Goal: Information Seeking & Learning: Find specific page/section

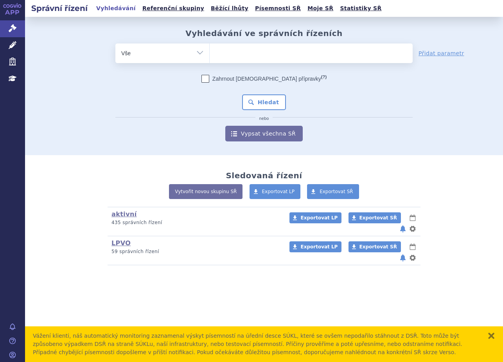
click at [241, 47] on ul at bounding box center [311, 51] width 203 height 16
click at [210, 47] on select at bounding box center [209, 53] width 0 height 20
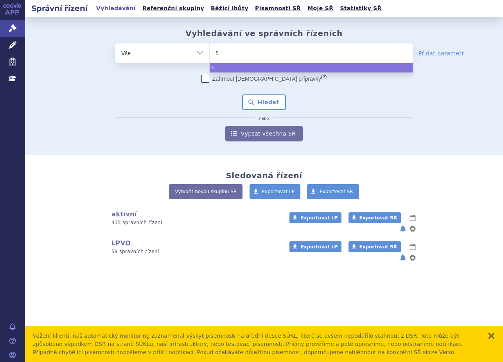
type input "sy"
type input "sycl"
type input "sycla"
type input "syclar"
type input "syclary"
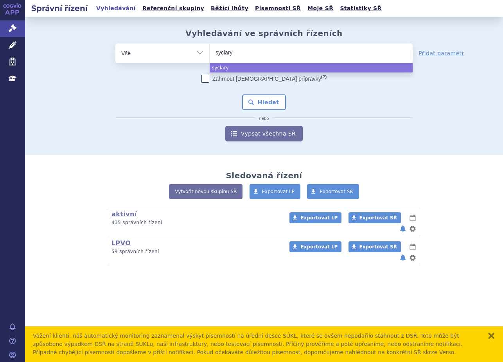
type input "syclarys"
select select "syclarys"
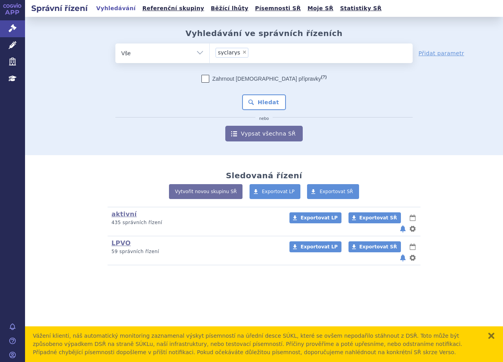
click at [242, 51] on span "×" at bounding box center [244, 52] width 5 height 5
click at [210, 51] on select "syclarys" at bounding box center [209, 53] width 0 height 20
select select
type input "s"
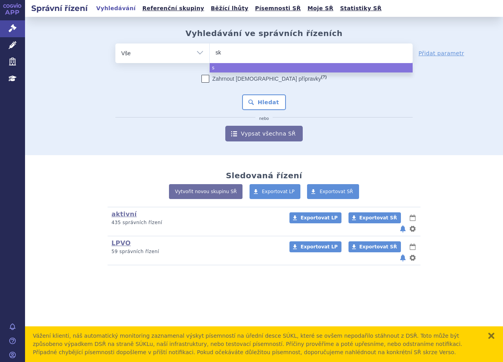
type input "sky"
type input "skyc"
type input "skycl"
type input "skycla"
type input "skyclar"
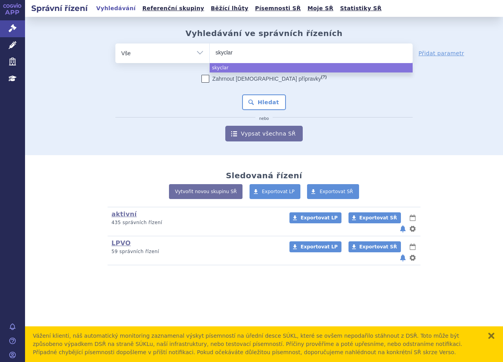
type input "skyclary"
type input "skyclarys"
select select "skyclarys"
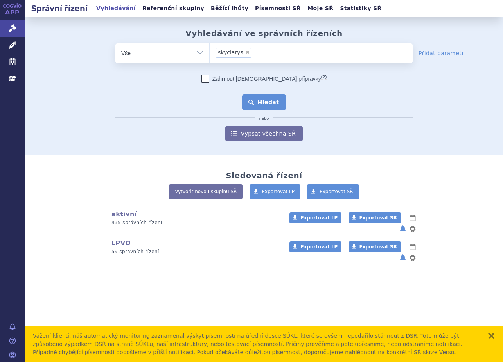
click at [270, 106] on button "Hledat" at bounding box center [264, 102] width 44 height 16
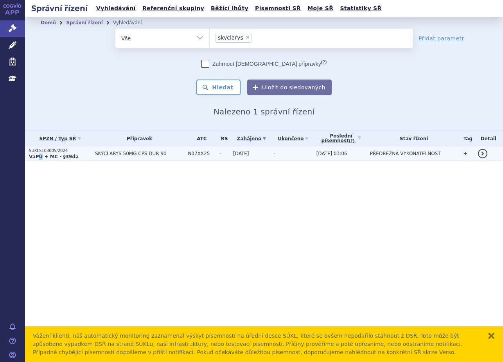
click at [39, 154] on strong "VaPÚ + MC - §39da" at bounding box center [54, 156] width 50 height 5
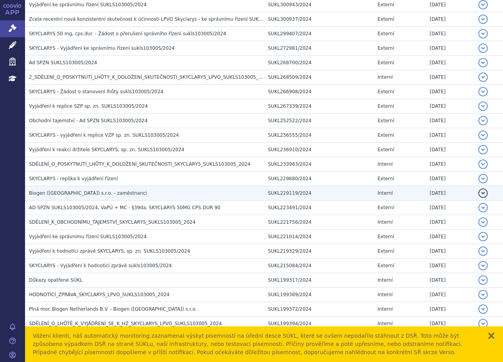
scroll to position [431, 0]
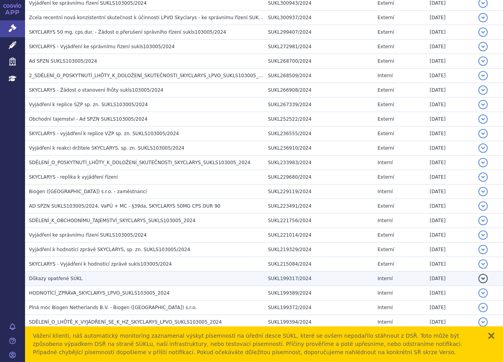
click at [47, 279] on span "Důkazy opatřené SÚKL" at bounding box center [56, 278] width 54 height 5
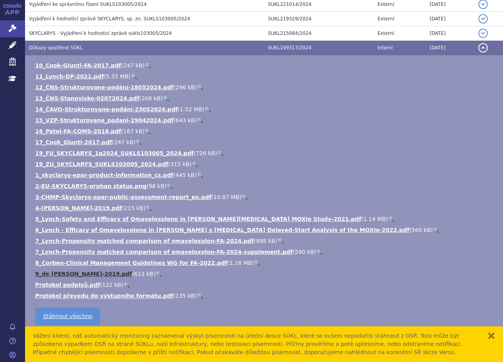
scroll to position [665, 0]
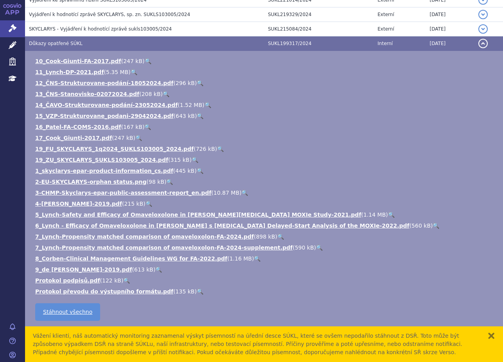
click at [155, 270] on link "🔍" at bounding box center [158, 269] width 7 height 6
click at [254, 258] on link "🔍" at bounding box center [257, 258] width 7 height 6
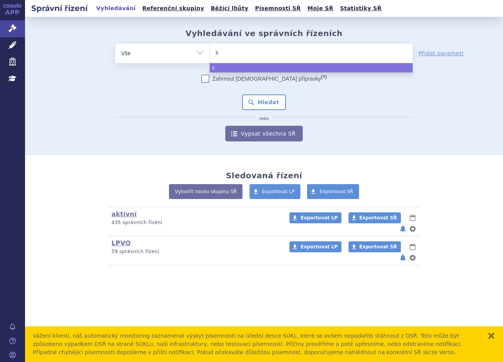
type input "sk"
type input "sky"
type input "skycl"
type input "skycla"
type input "skyclar"
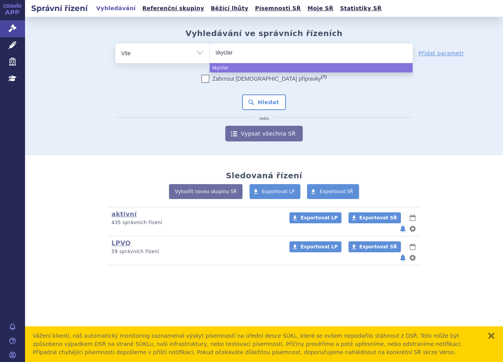
type input "skyclary"
type input "skyclarys"
select select "skyclarys"
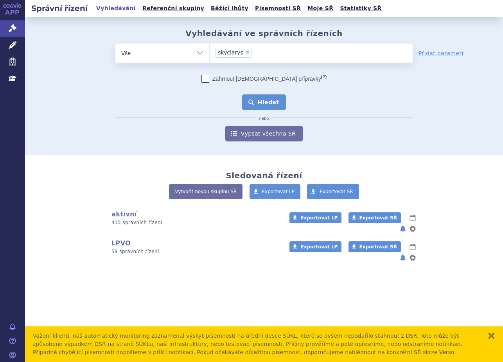
click at [252, 100] on button "Hledat" at bounding box center [264, 102] width 44 height 16
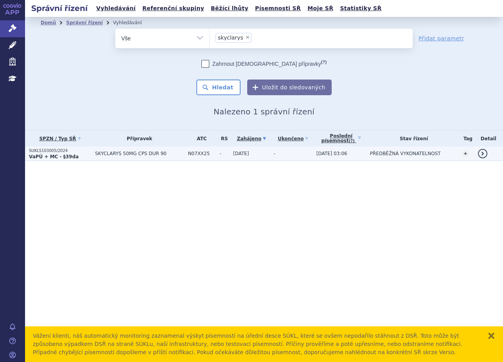
click at [60, 155] on strong "VaPÚ + MC - §39da" at bounding box center [54, 156] width 50 height 5
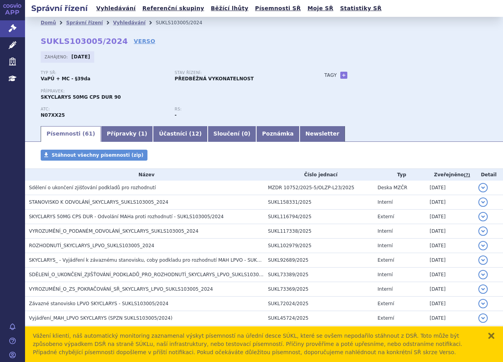
scroll to position [117, 0]
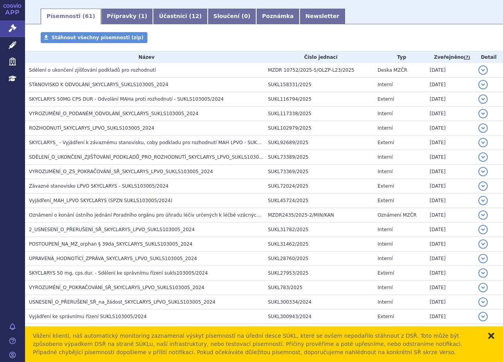
click at [494, 335] on button "zavřít" at bounding box center [492, 336] width 8 height 8
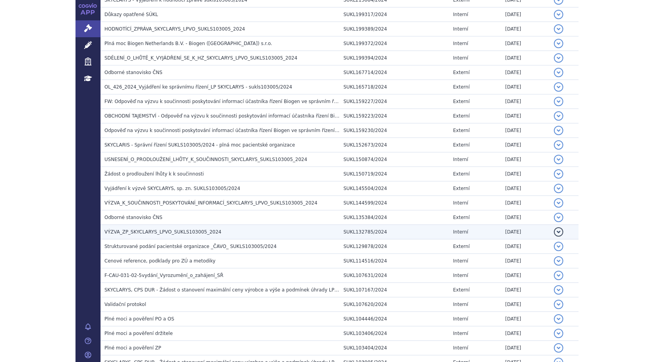
scroll to position [749, 0]
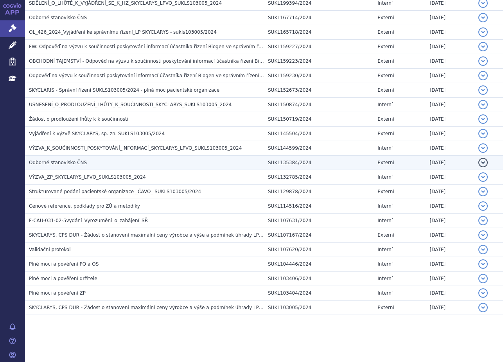
click at [71, 163] on span "Odborné stanovisko ČNS" at bounding box center [58, 162] width 58 height 5
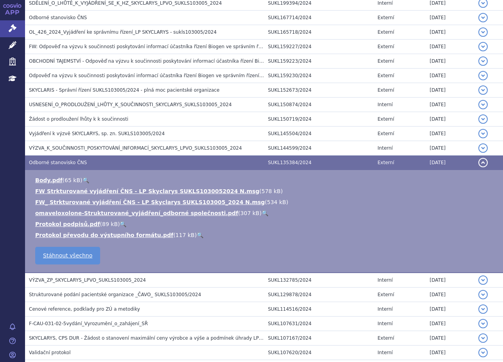
click at [262, 211] on link "🔍" at bounding box center [265, 213] width 7 height 6
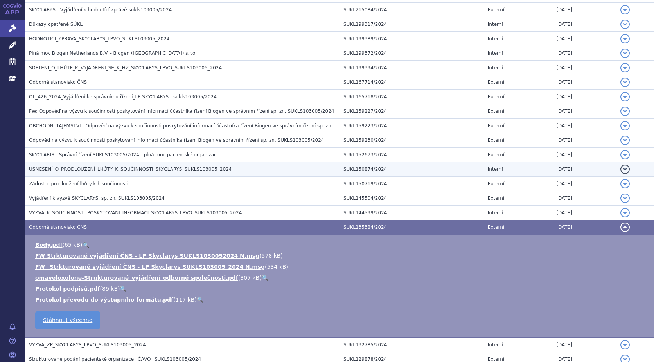
scroll to position [671, 0]
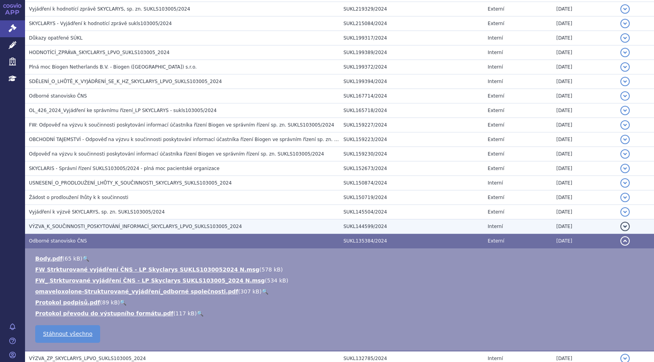
click at [76, 222] on h3 "VÝZVA_K_SOUČINNOSTI_POSKYTOVÁNÍ_INFORMACÍ_SKYCLARYS_LPVO_SUKLS103005_2024" at bounding box center [184, 226] width 311 height 8
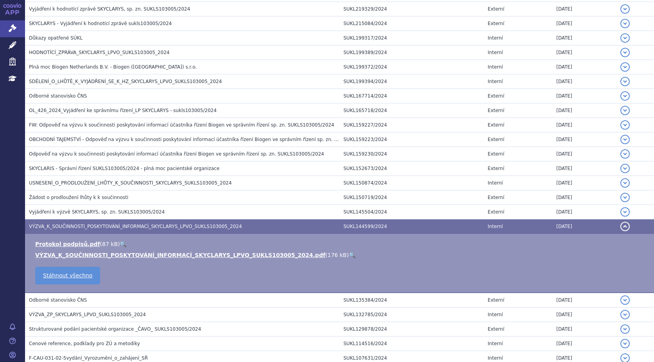
click at [349, 256] on link "🔍" at bounding box center [352, 255] width 7 height 6
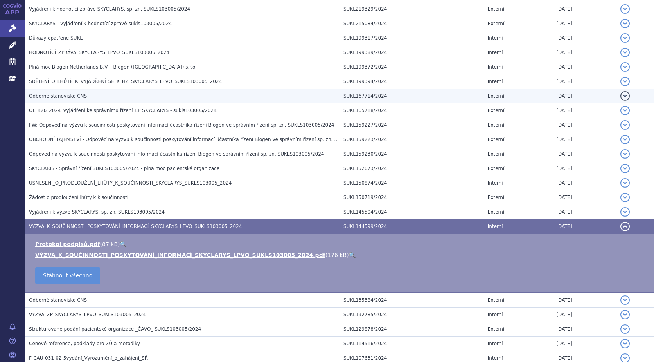
click at [39, 97] on span "Odborné stanovisko ČNS" at bounding box center [58, 95] width 58 height 5
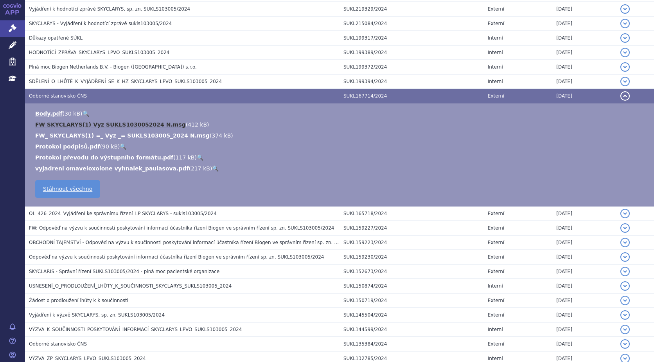
click at [149, 122] on link "FW SKYCLARYS(1) Vyz SUKLS1030052024 N.msg" at bounding box center [110, 124] width 151 height 6
click at [212, 167] on link "🔍" at bounding box center [215, 168] width 7 height 6
